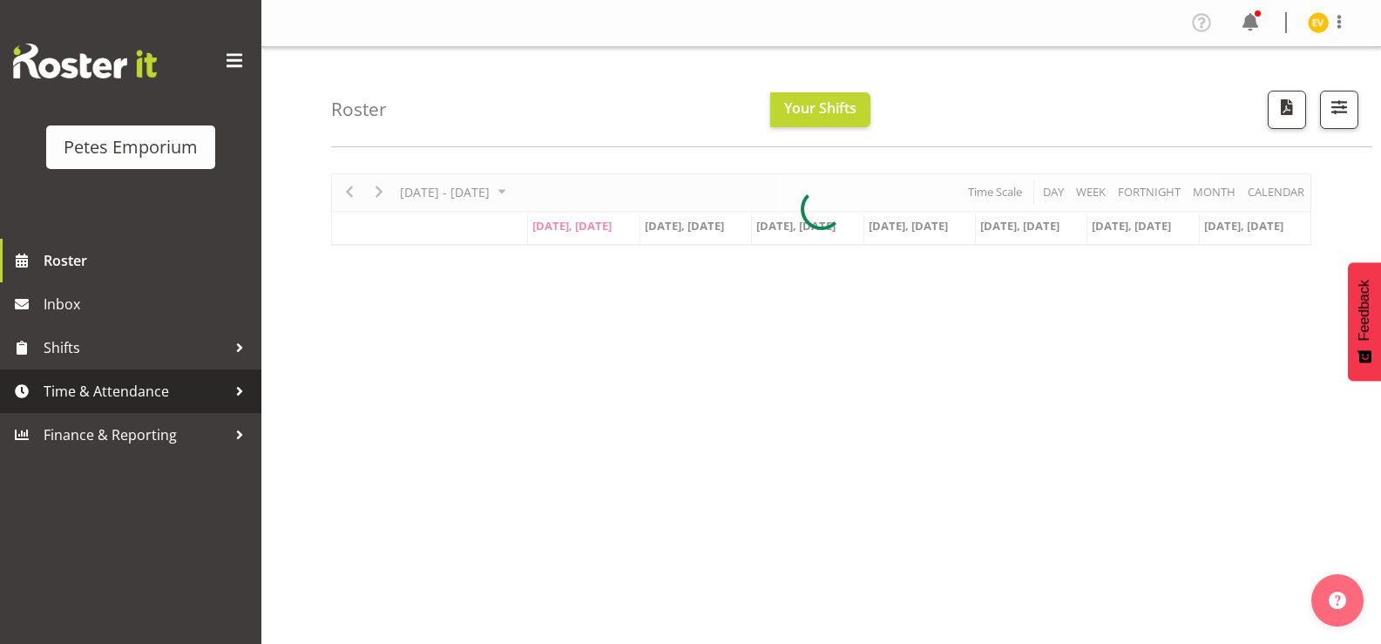
click at [106, 401] on span "Time & Attendance" at bounding box center [135, 391] width 183 height 26
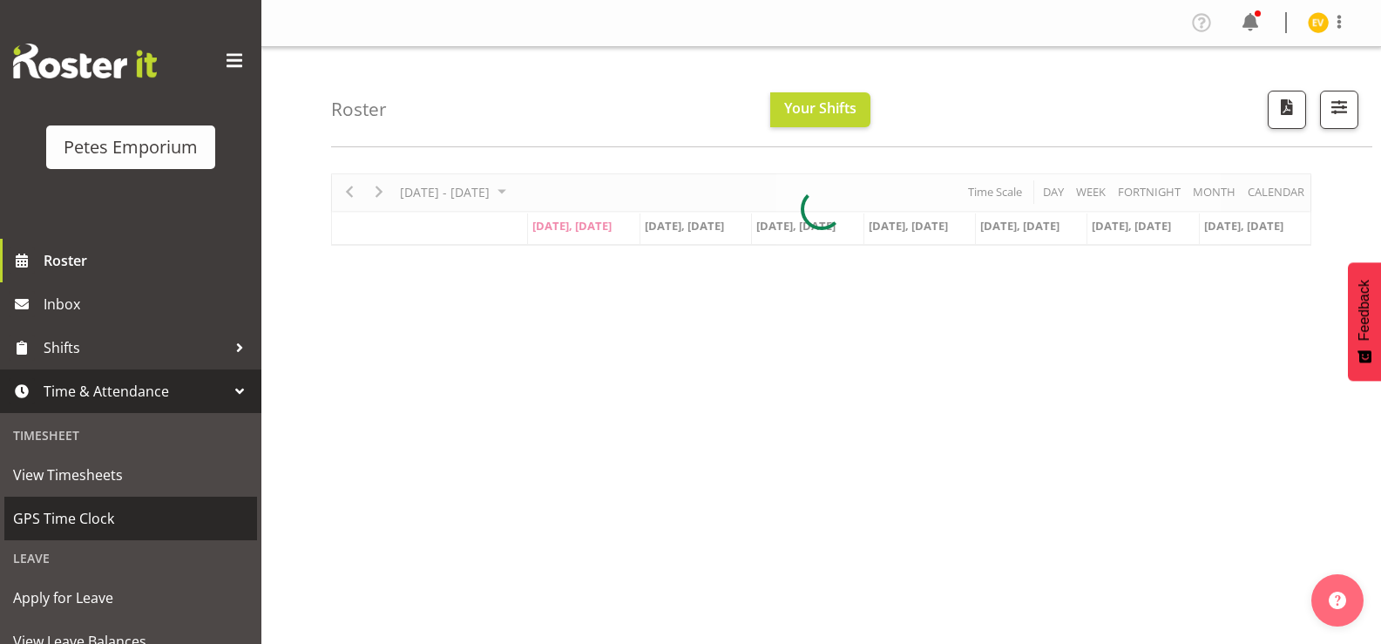
click at [93, 520] on span "GPS Time Clock" at bounding box center [130, 518] width 235 height 26
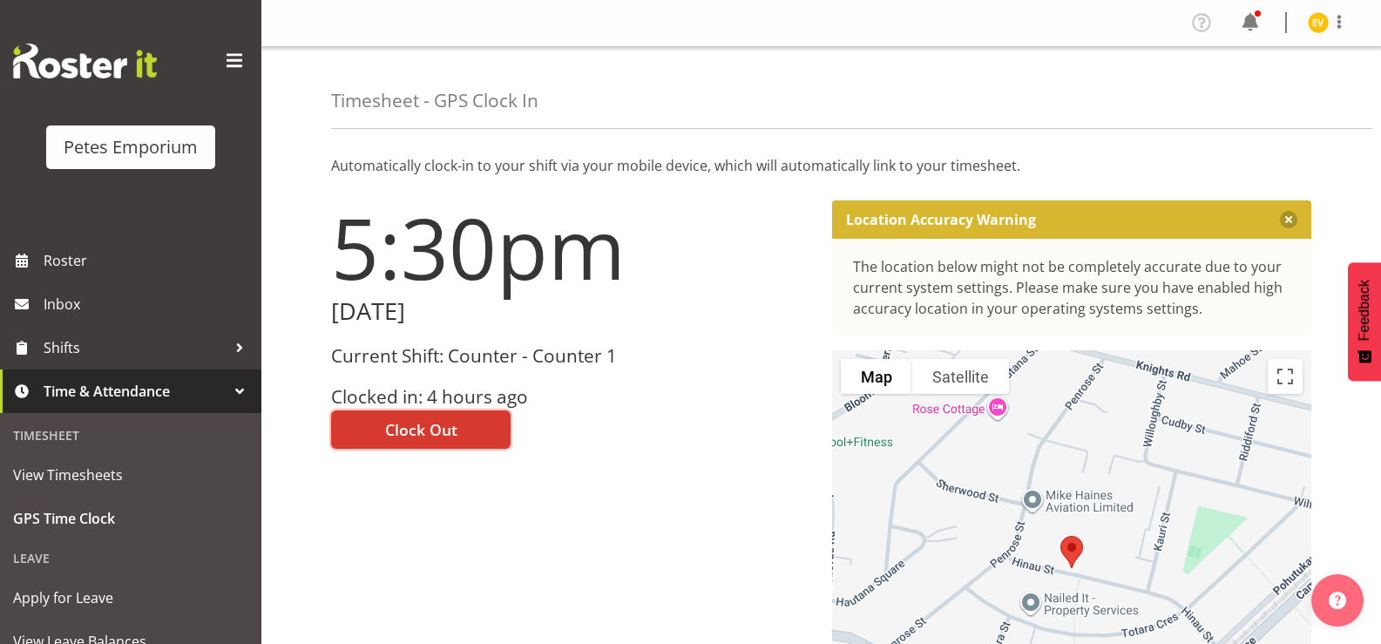
click at [457, 428] on button "Clock Out" at bounding box center [420, 429] width 179 height 38
click at [459, 427] on div "5:30pm [DATE] Current Shift: Counter - Counter 1 Clocked in: 4 hours ago Clock …" at bounding box center [571, 493] width 501 height 606
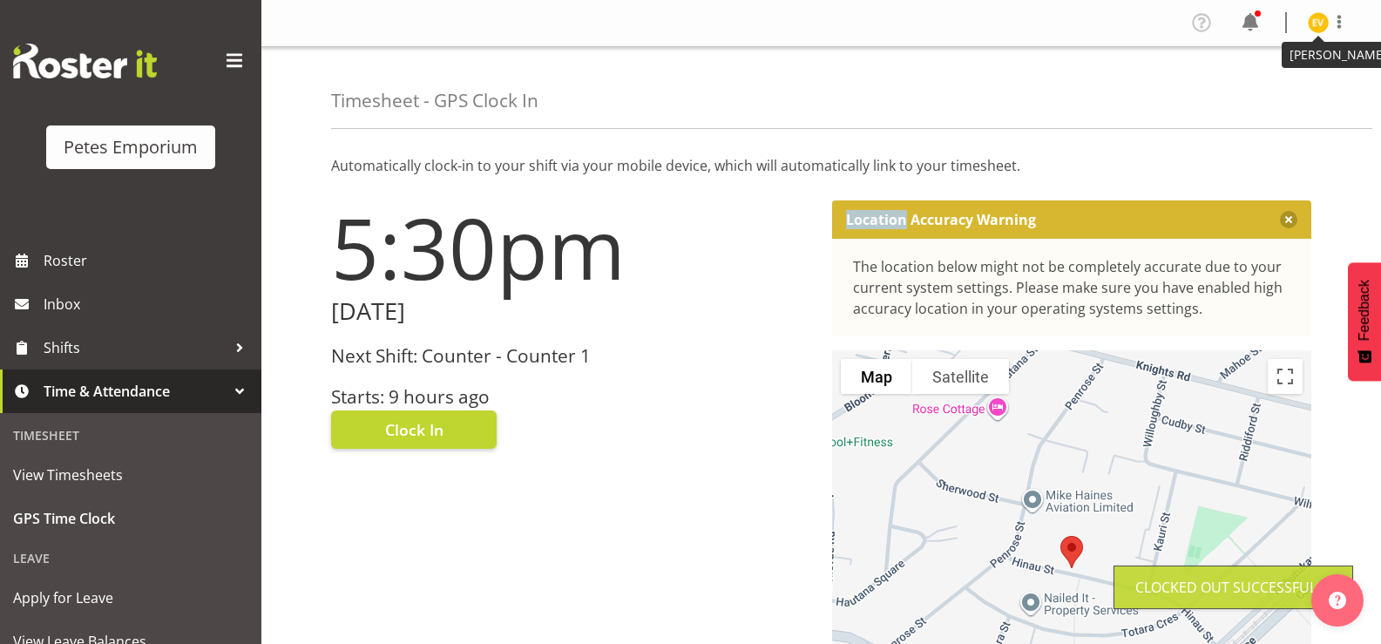
click at [1327, 24] on img at bounding box center [1318, 22] width 21 height 21
click at [1295, 94] on link "Log Out" at bounding box center [1265, 91] width 167 height 31
